Goal: Use online tool/utility

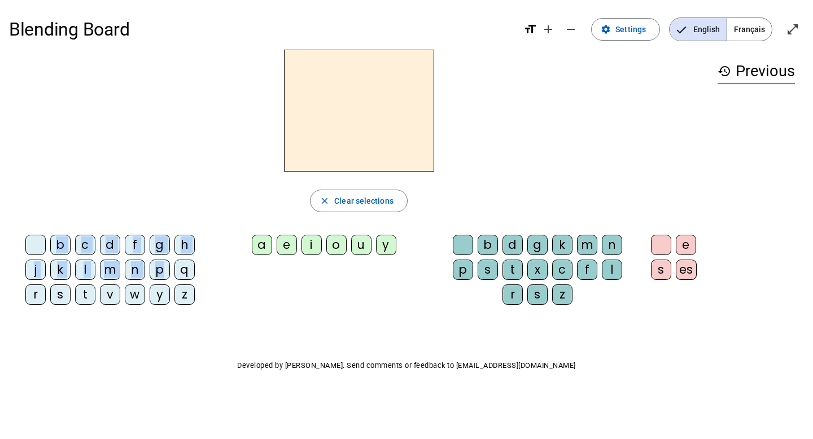
drag, startPoint x: 162, startPoint y: 268, endPoint x: 343, endPoint y: 88, distance: 255.6
click at [343, 88] on div "close Clear selections b c d f g h j k l m n p q r s t v w y z a e i o u y b d …" at bounding box center [359, 182] width 700 height 264
drag, startPoint x: 157, startPoint y: 273, endPoint x: 269, endPoint y: 192, distance: 137.9
click at [365, 89] on div "close Clear selections b c d f g h j k l m n p q r s t v w y z a e i o u y b d …" at bounding box center [359, 182] width 700 height 264
click at [160, 272] on div "p" at bounding box center [160, 270] width 20 height 20
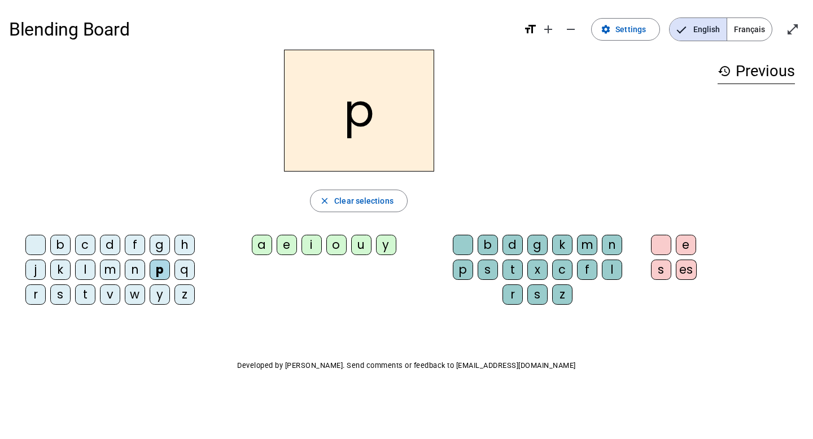
click at [333, 246] on div "o" at bounding box center [336, 245] width 20 height 20
click at [487, 243] on div "b" at bounding box center [488, 245] width 20 height 20
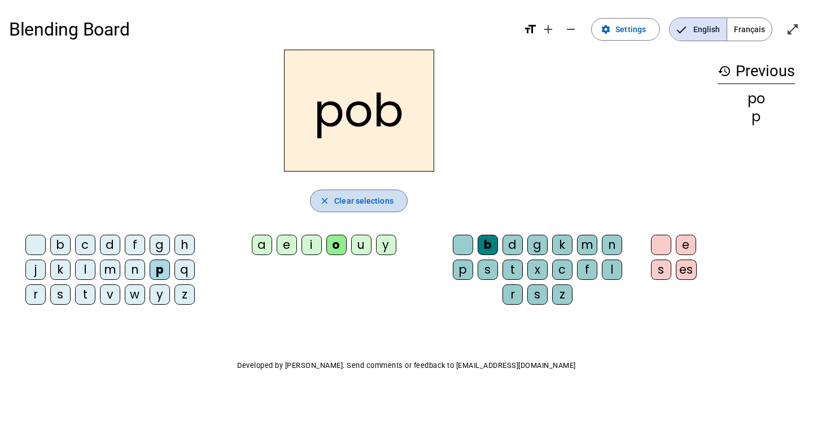
click at [376, 198] on span "Clear selections" at bounding box center [363, 201] width 59 height 14
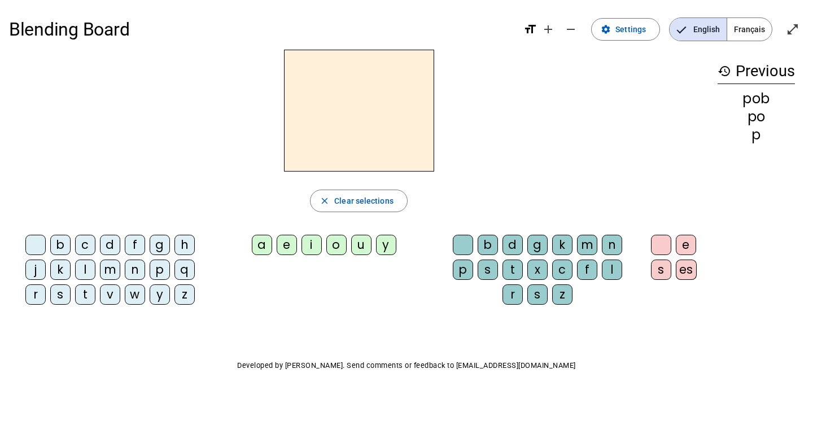
click at [111, 298] on div "v" at bounding box center [110, 295] width 20 height 20
click at [313, 245] on div "i" at bounding box center [312, 245] width 20 height 20
click at [485, 269] on div "s" at bounding box center [488, 270] width 20 height 20
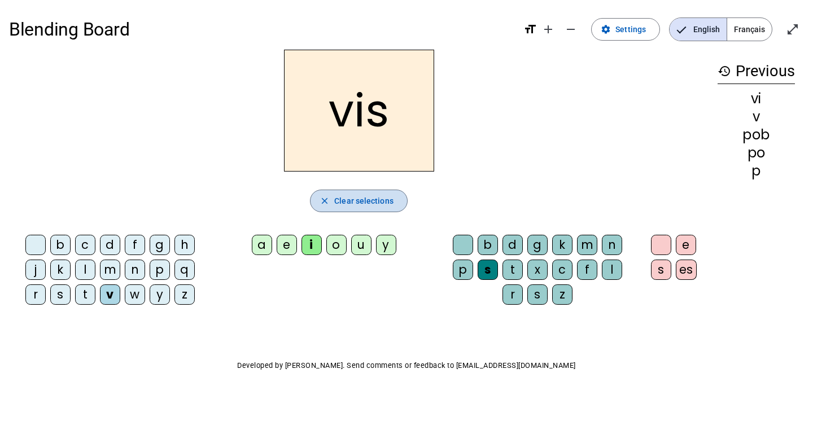
click at [359, 199] on span "Clear selections" at bounding box center [363, 201] width 59 height 14
